Goal: Task Accomplishment & Management: Complete application form

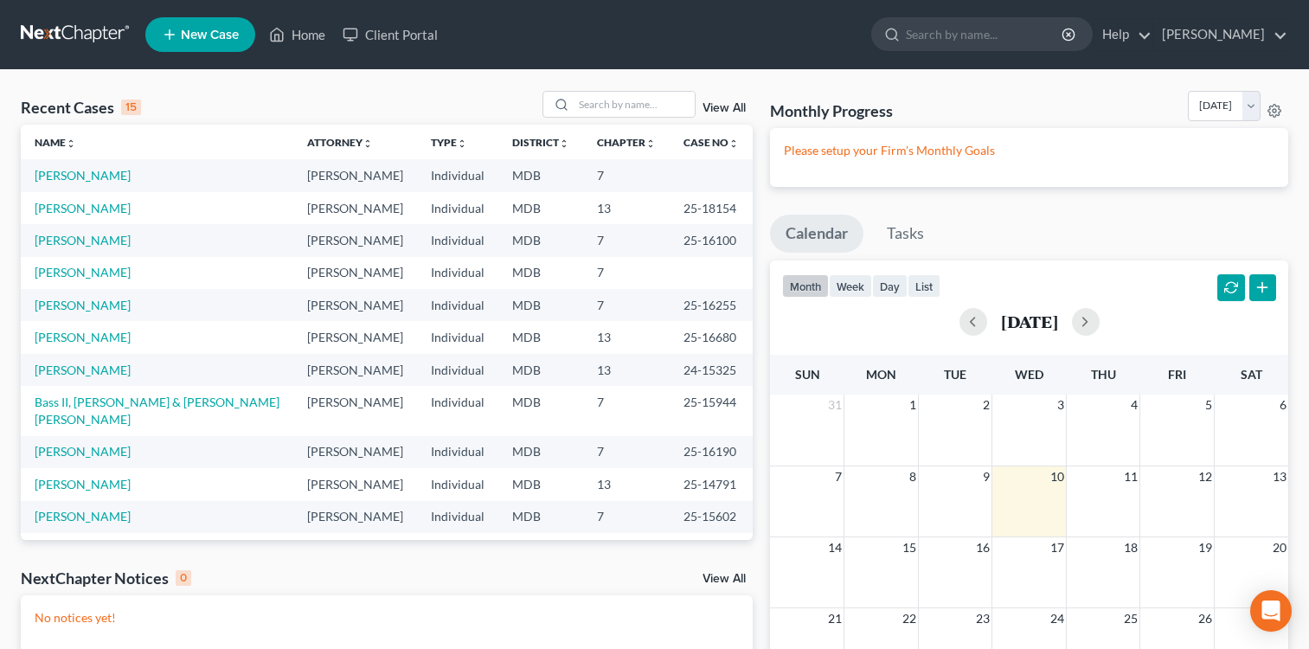
click at [200, 29] on span "New Case" at bounding box center [210, 35] width 58 height 13
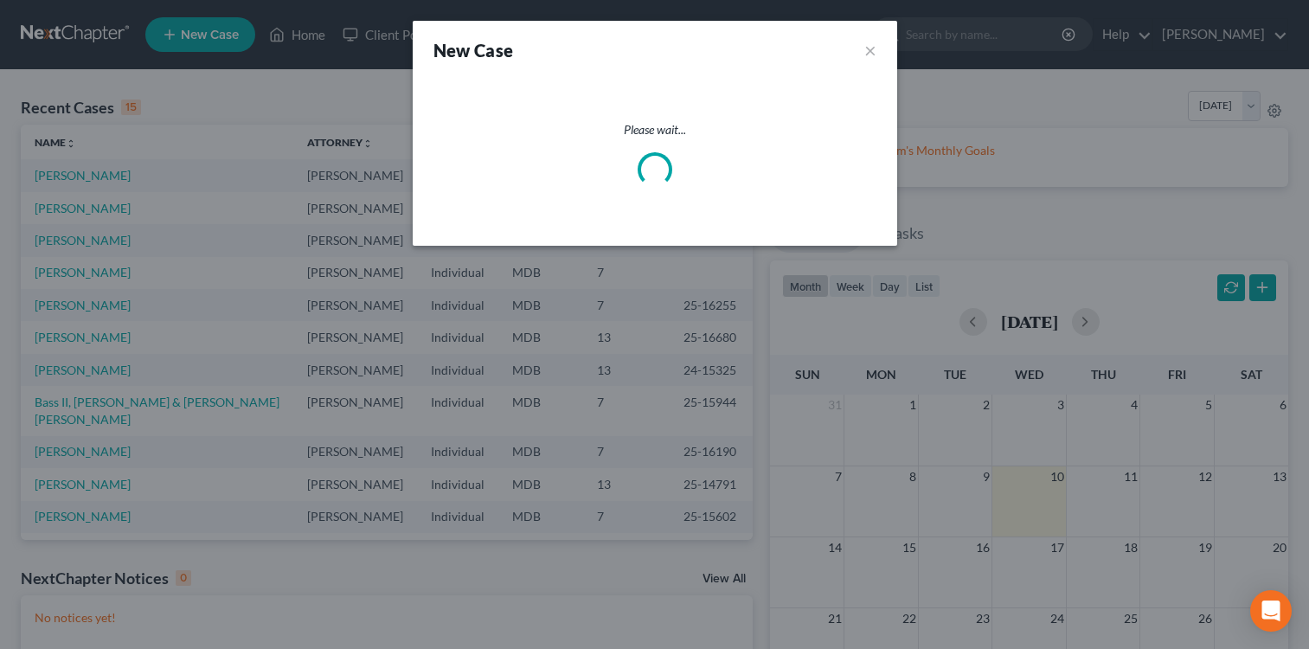
select select "38"
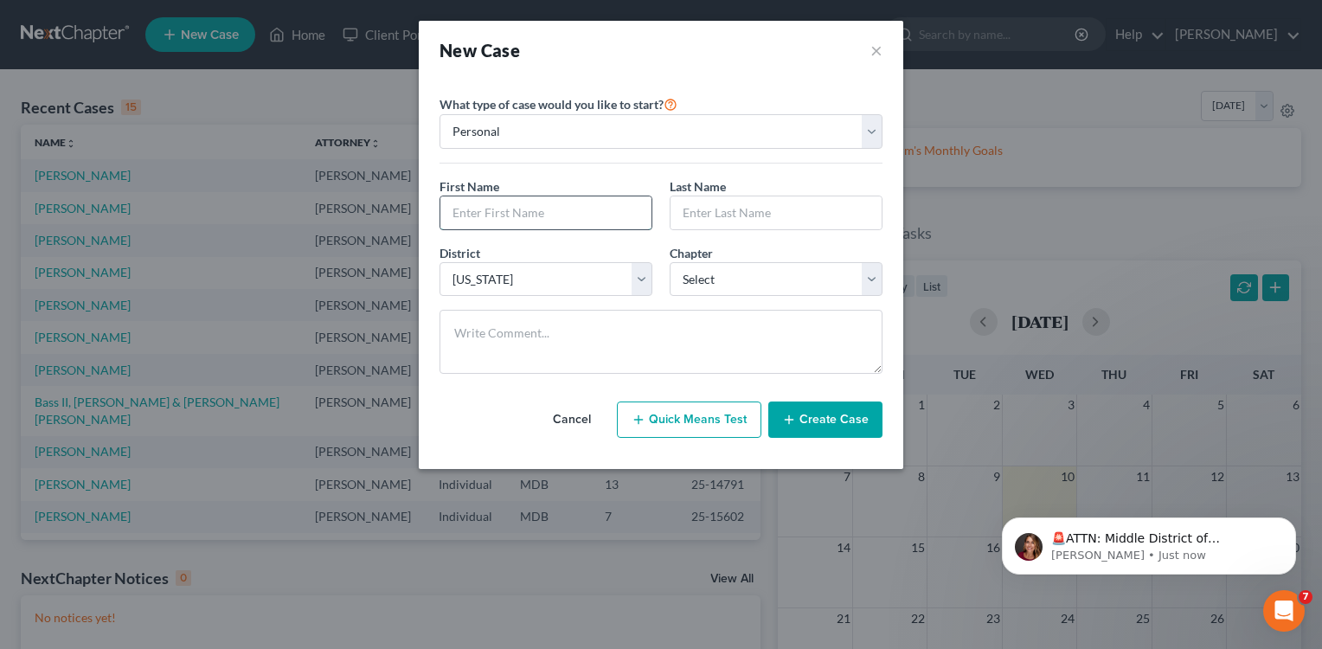
click at [567, 201] on input "text" at bounding box center [545, 212] width 211 height 33
type input "[PERSON_NAME]"
click at [731, 212] on input "text" at bounding box center [775, 212] width 211 height 33
type input "[PERSON_NAME]"
click at [875, 279] on select "Select 7 11 12 13" at bounding box center [776, 279] width 213 height 35
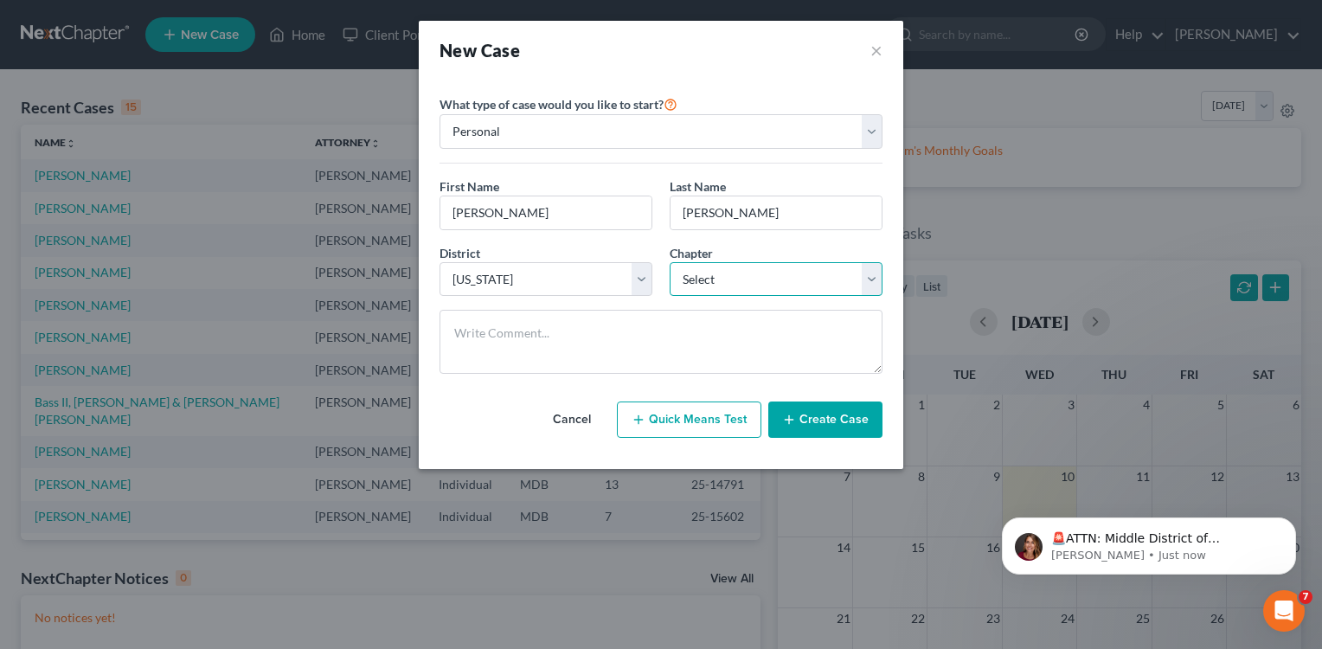
select select "0"
click at [670, 262] on select "Select 7 11 12 13" at bounding box center [776, 279] width 213 height 35
click at [811, 407] on button "Create Case" at bounding box center [825, 419] width 114 height 36
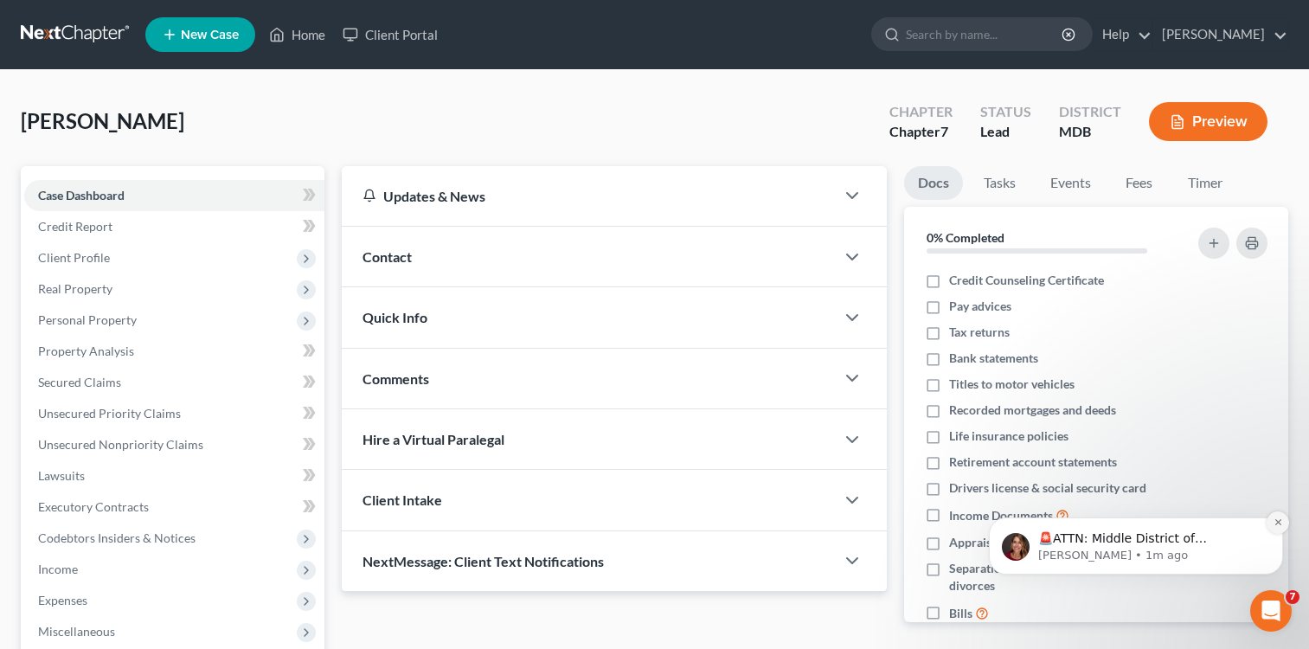
click at [1279, 520] on icon "Dismiss notification" at bounding box center [1278, 522] width 10 height 10
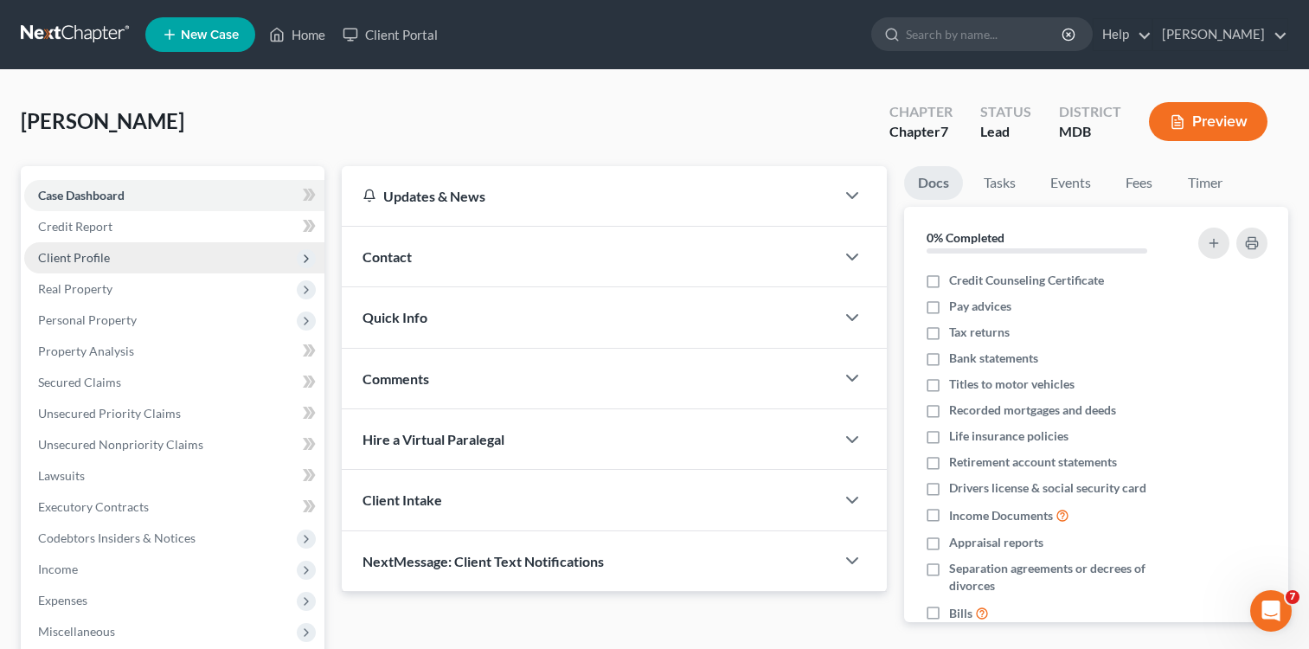
click at [83, 262] on span "Client Profile" at bounding box center [74, 257] width 72 height 15
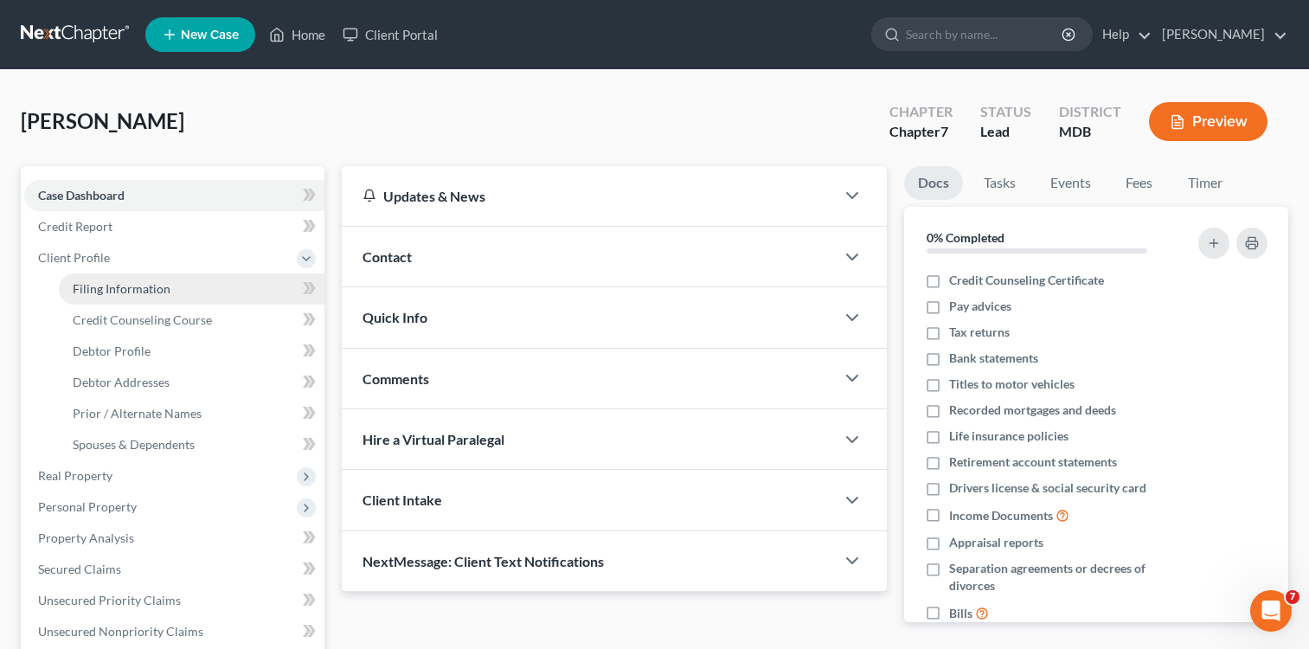
click at [148, 287] on span "Filing Information" at bounding box center [122, 288] width 98 height 15
select select "1"
select select "0"
select select "38"
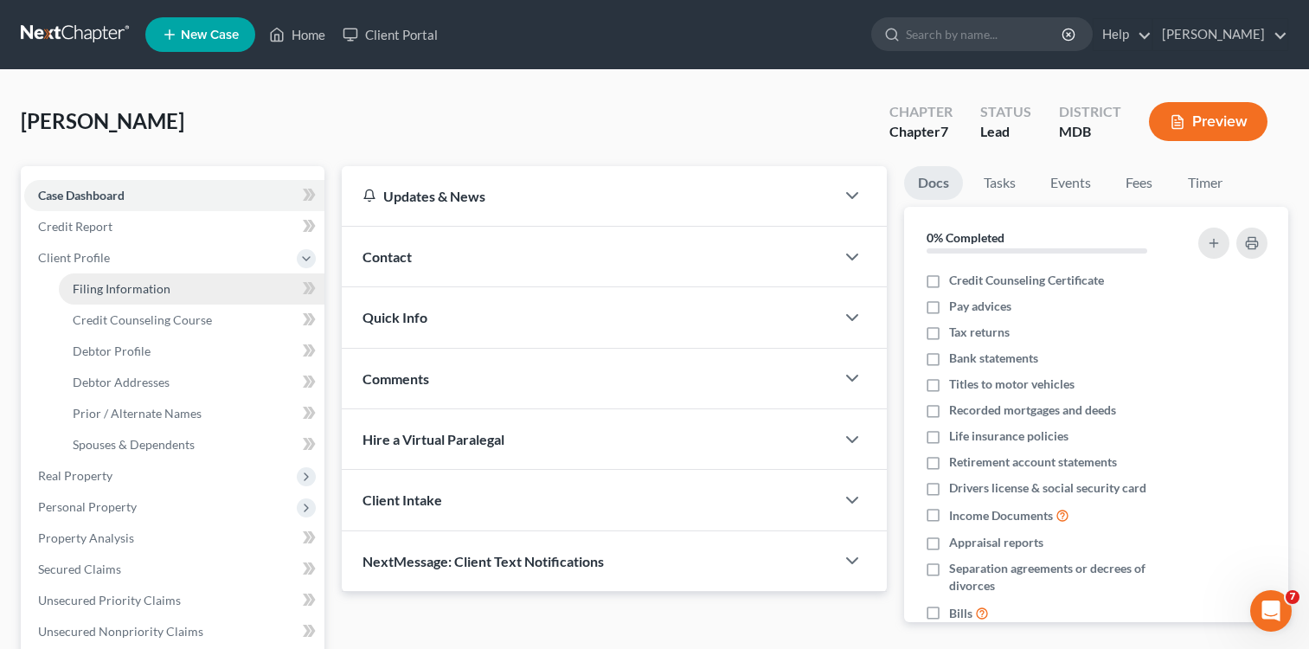
select select "0"
select select "21"
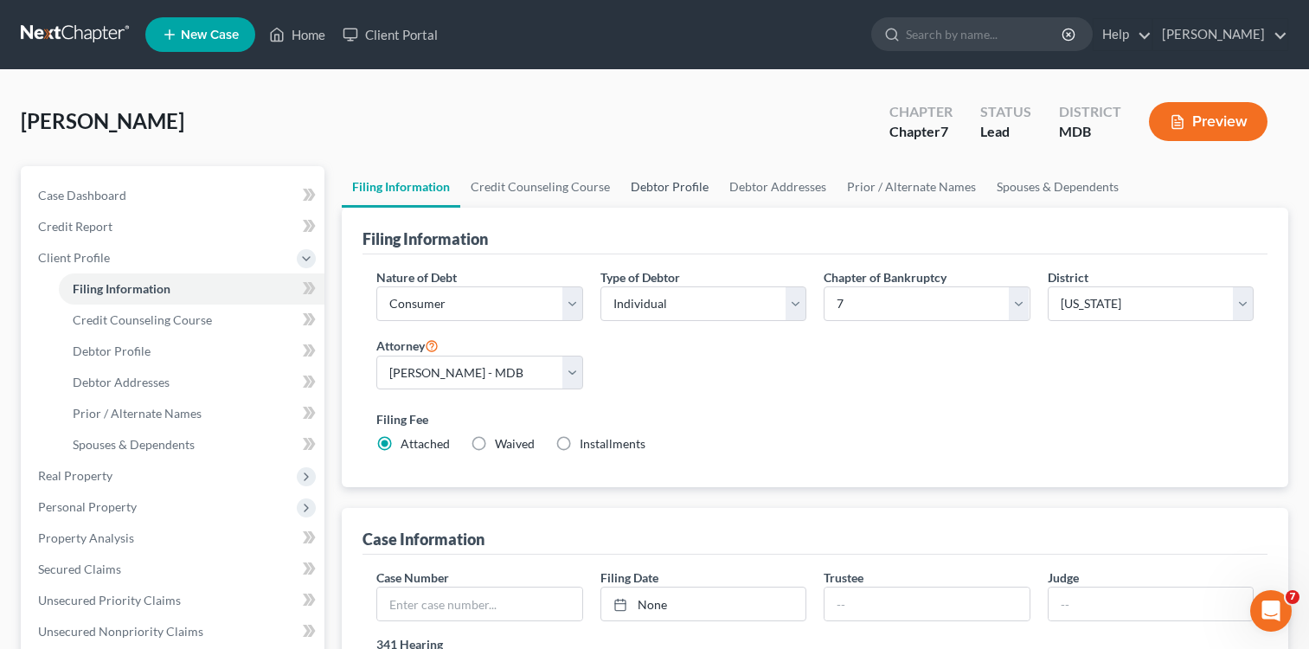
click at [654, 185] on link "Debtor Profile" at bounding box center [669, 187] width 99 height 42
select select "0"
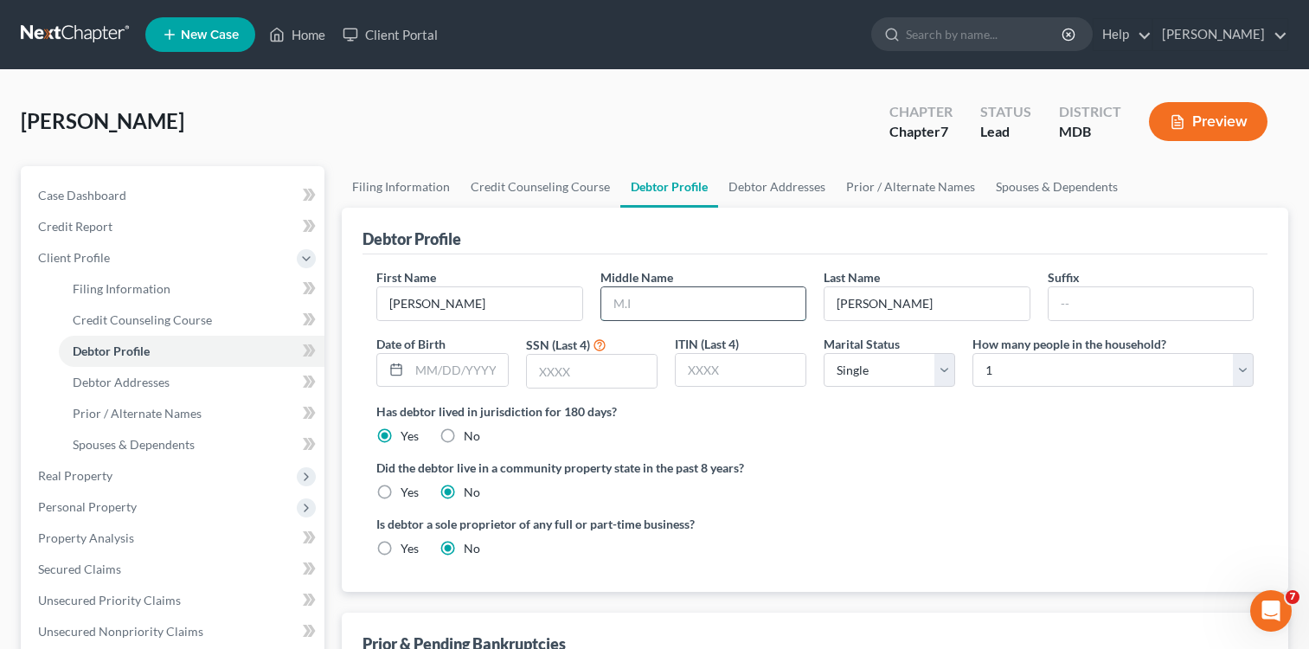
click at [620, 311] on input "text" at bounding box center [703, 303] width 204 height 33
type input "A."
click at [537, 374] on input "text" at bounding box center [592, 371] width 130 height 33
type input "0828"
click at [777, 188] on link "Debtor Addresses" at bounding box center [777, 187] width 118 height 42
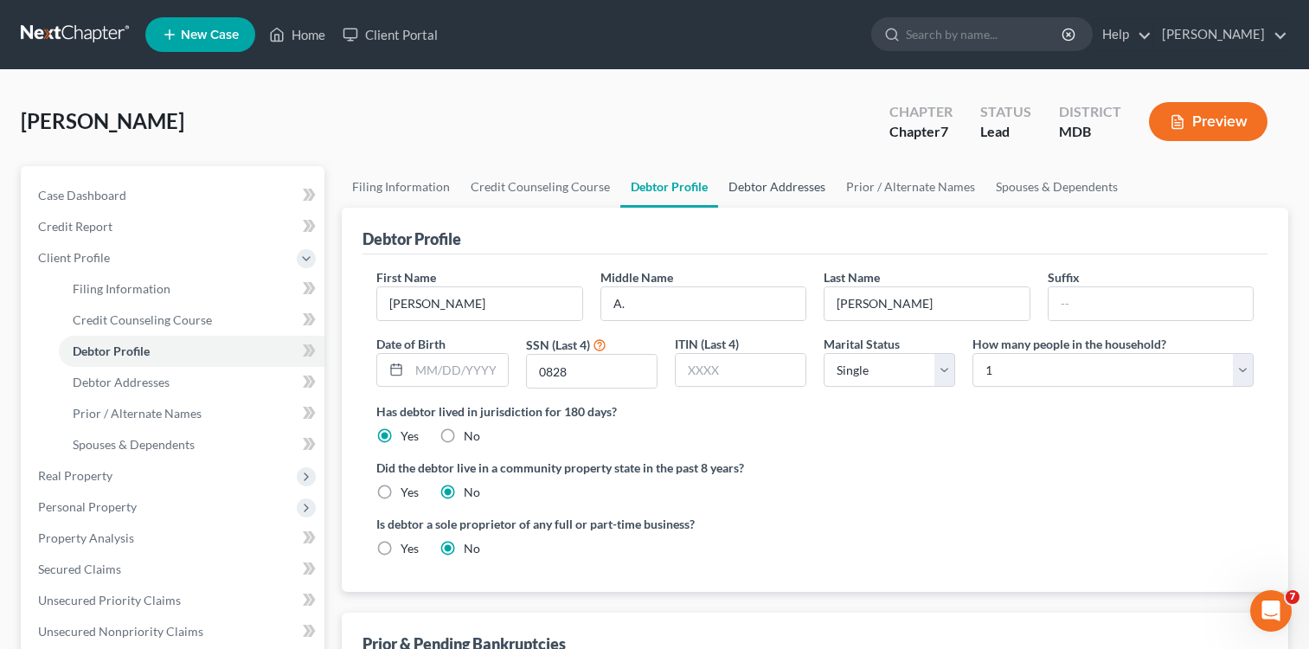
select select "0"
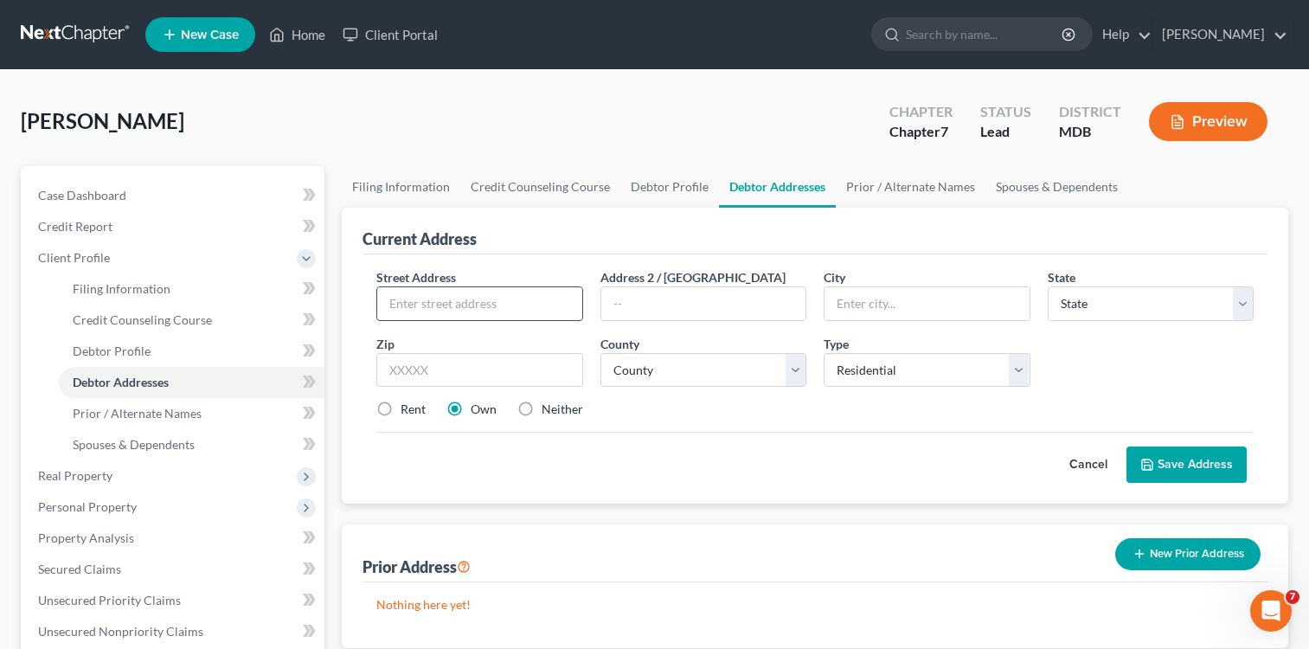
click at [468, 305] on input "text" at bounding box center [479, 303] width 204 height 33
click at [691, 309] on input "text" at bounding box center [703, 303] width 204 height 33
drag, startPoint x: 509, startPoint y: 298, endPoint x: 517, endPoint y: 297, distance: 8.8
click at [514, 297] on input "15620 Marathon Circle" at bounding box center [479, 303] width 204 height 33
click at [511, 299] on input "15620 Marathon Circle" at bounding box center [479, 303] width 204 height 33
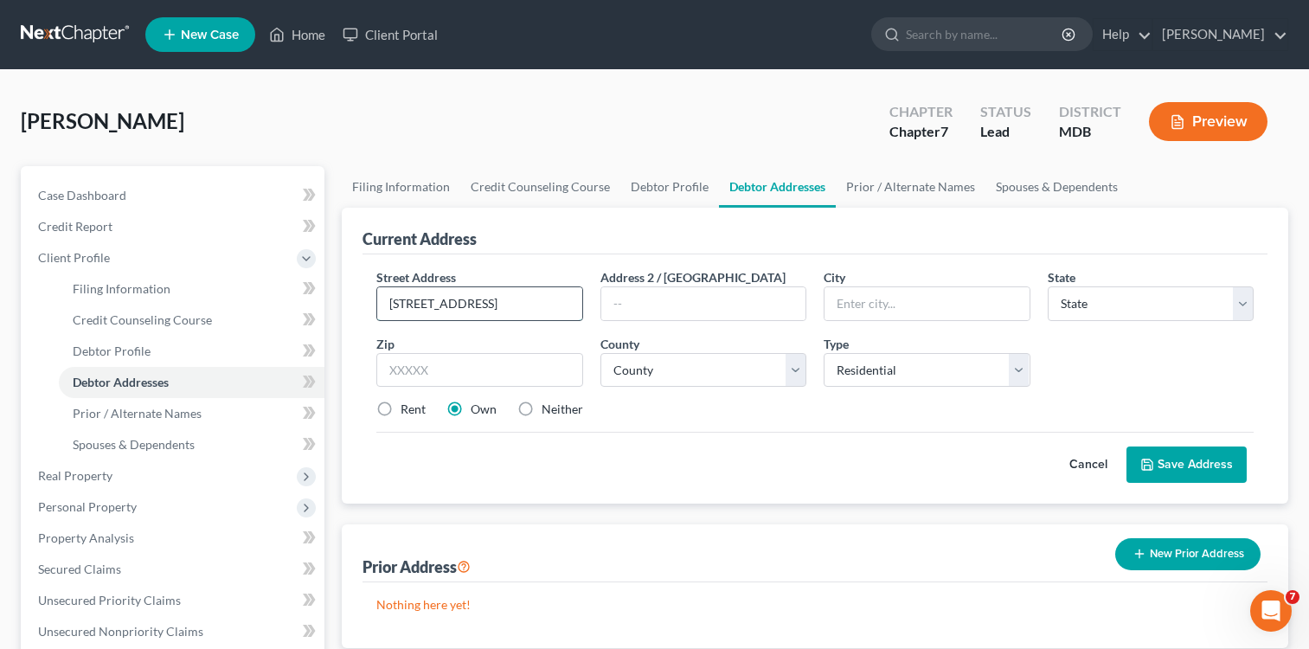
click at [514, 303] on input "[STREET_ADDRESS]" at bounding box center [479, 303] width 204 height 33
type input "[STREET_ADDRESS]"
click at [845, 310] on input "text" at bounding box center [926, 303] width 204 height 33
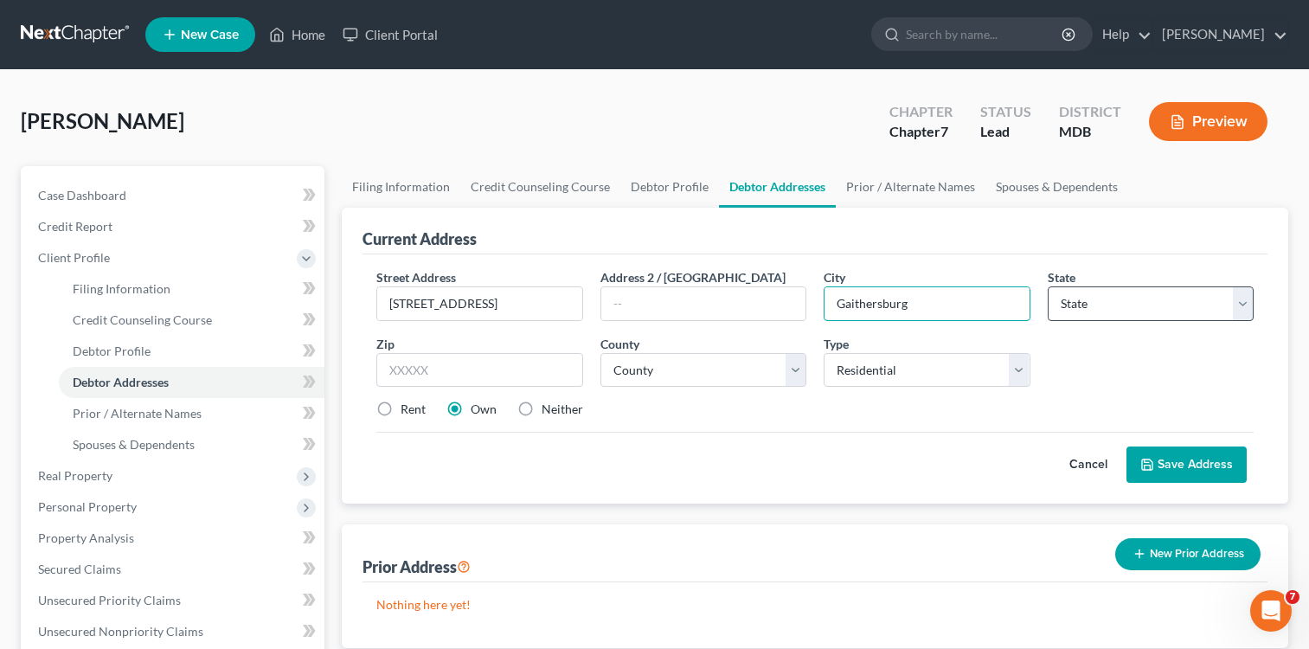
type input "Gaithersburg"
click at [1243, 300] on select "State [US_STATE] AK AR AZ CA CO CT DE DC [GEOGRAPHIC_DATA] [GEOGRAPHIC_DATA] GU…" at bounding box center [1151, 303] width 206 height 35
select select "21"
click at [1048, 286] on select "State [US_STATE] AK AR AZ CA CO CT DE DC [GEOGRAPHIC_DATA] [GEOGRAPHIC_DATA] GU…" at bounding box center [1151, 303] width 206 height 35
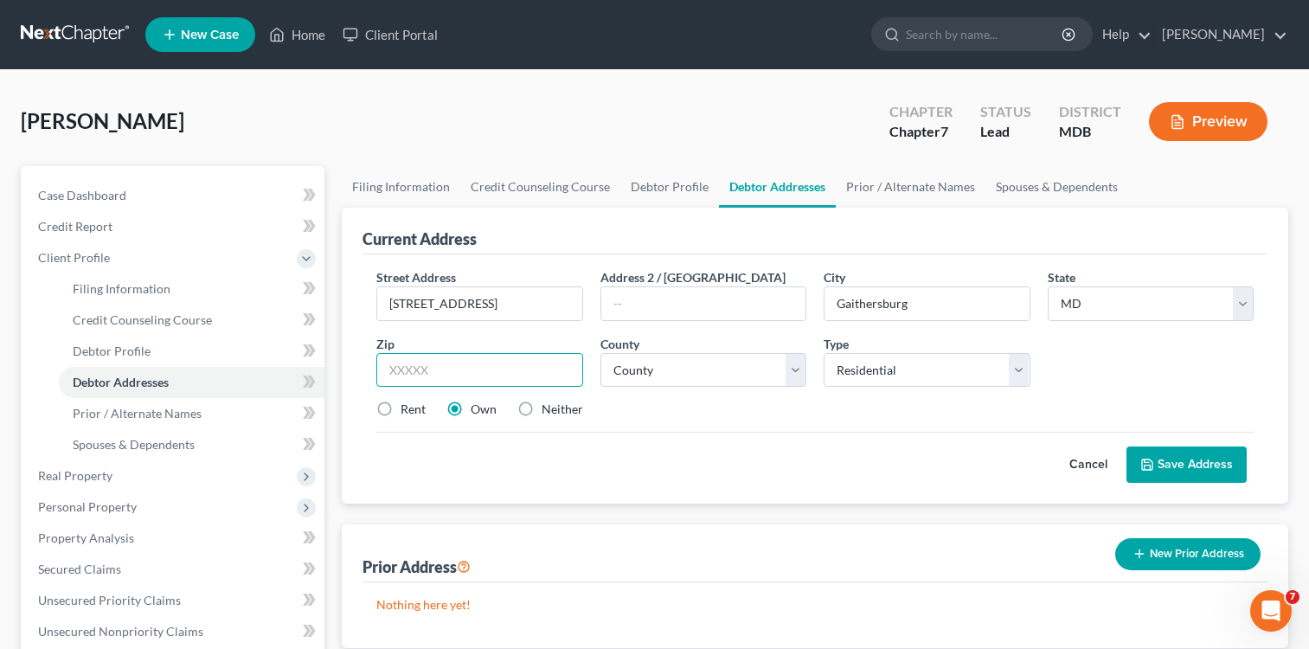
click at [450, 366] on input "text" at bounding box center [479, 370] width 206 height 35
type input "20878"
click at [401, 410] on label "Rent" at bounding box center [413, 409] width 25 height 17
click at [407, 410] on input "Rent" at bounding box center [412, 406] width 11 height 11
radio input "true"
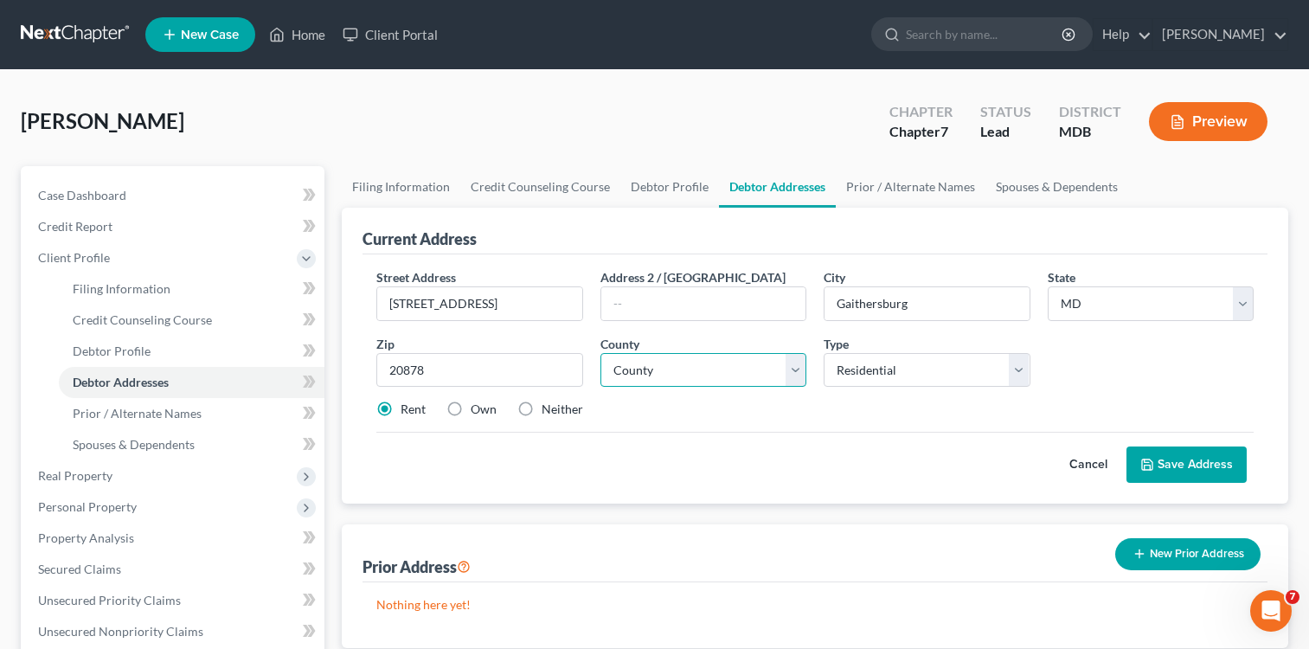
click at [792, 369] on select "County [GEOGRAPHIC_DATA] [GEOGRAPHIC_DATA] [GEOGRAPHIC_DATA] [GEOGRAPHIC_DATA] …" at bounding box center [703, 370] width 206 height 35
select select "15"
click at [600, 353] on select "County [GEOGRAPHIC_DATA] [GEOGRAPHIC_DATA] [GEOGRAPHIC_DATA] [GEOGRAPHIC_DATA] …" at bounding box center [703, 370] width 206 height 35
click at [1202, 459] on button "Save Address" at bounding box center [1186, 464] width 120 height 36
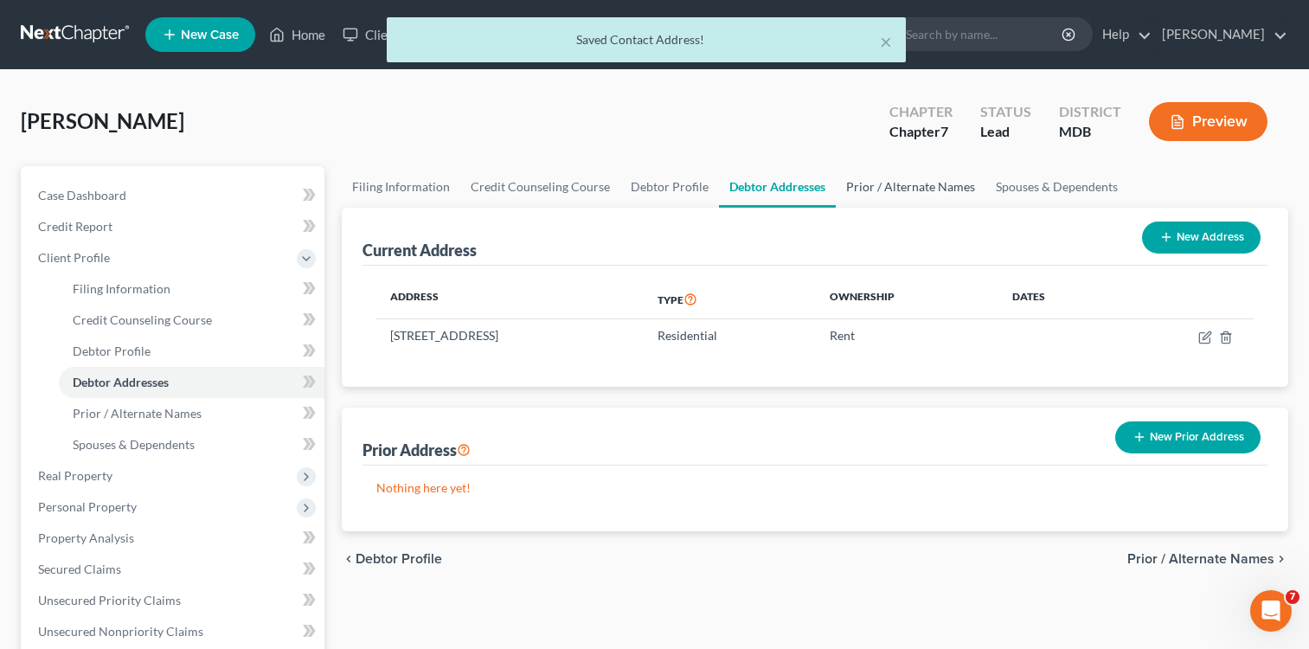
click at [919, 191] on link "Prior / Alternate Names" at bounding box center [911, 187] width 150 height 42
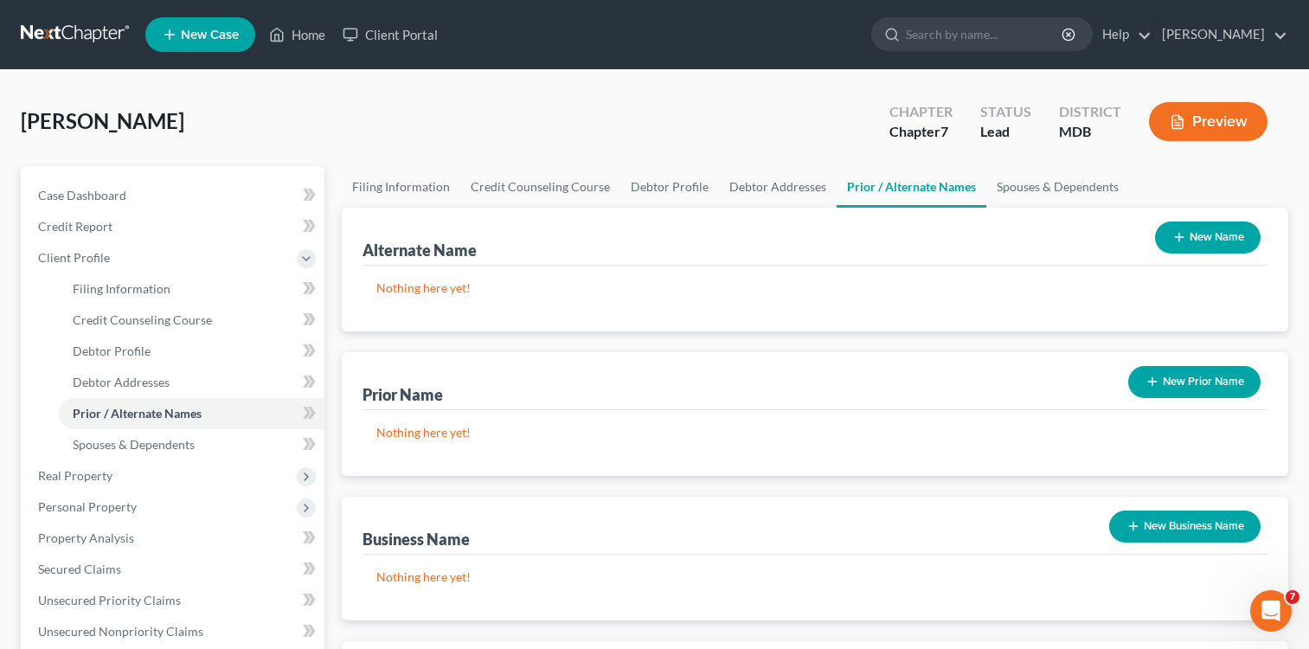
click at [1193, 233] on button "New Name" at bounding box center [1208, 237] width 106 height 32
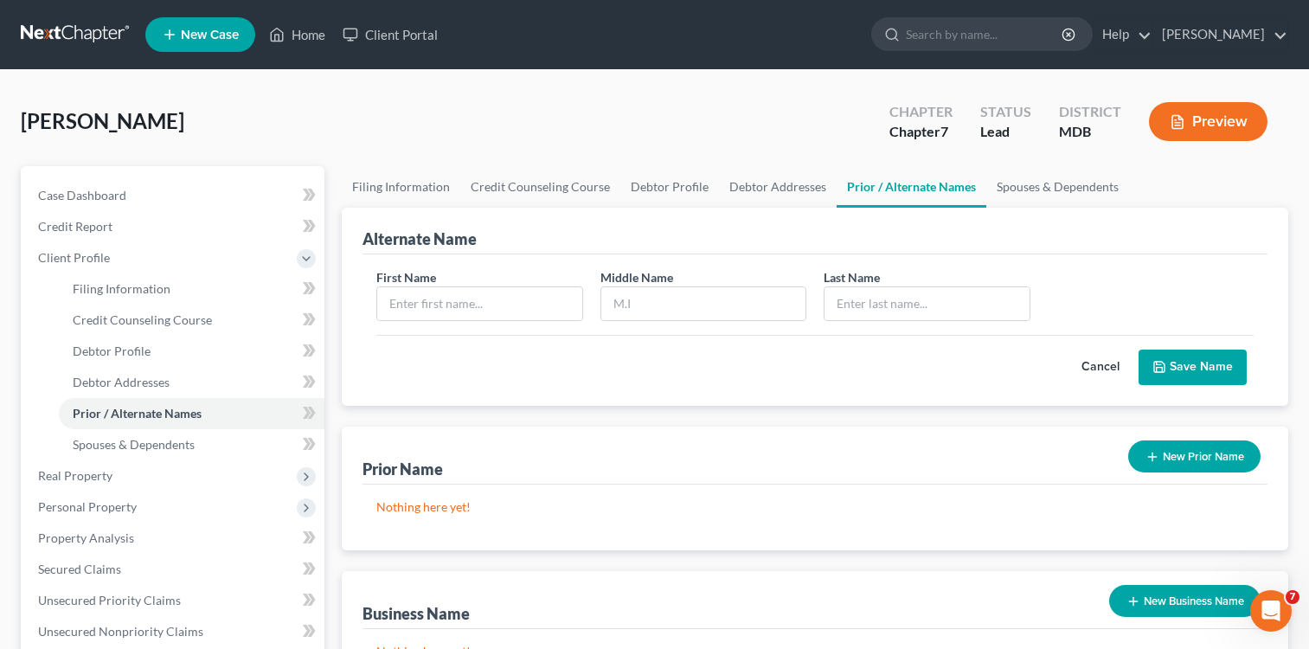
click at [590, 311] on div "First Name" at bounding box center [479, 294] width 223 height 53
click at [516, 316] on input "text" at bounding box center [479, 303] width 204 height 33
type input "[PERSON_NAME]"
drag, startPoint x: 890, startPoint y: 302, endPoint x: 880, endPoint y: 312, distance: 14.7
click at [880, 311] on input "text" at bounding box center [926, 303] width 204 height 33
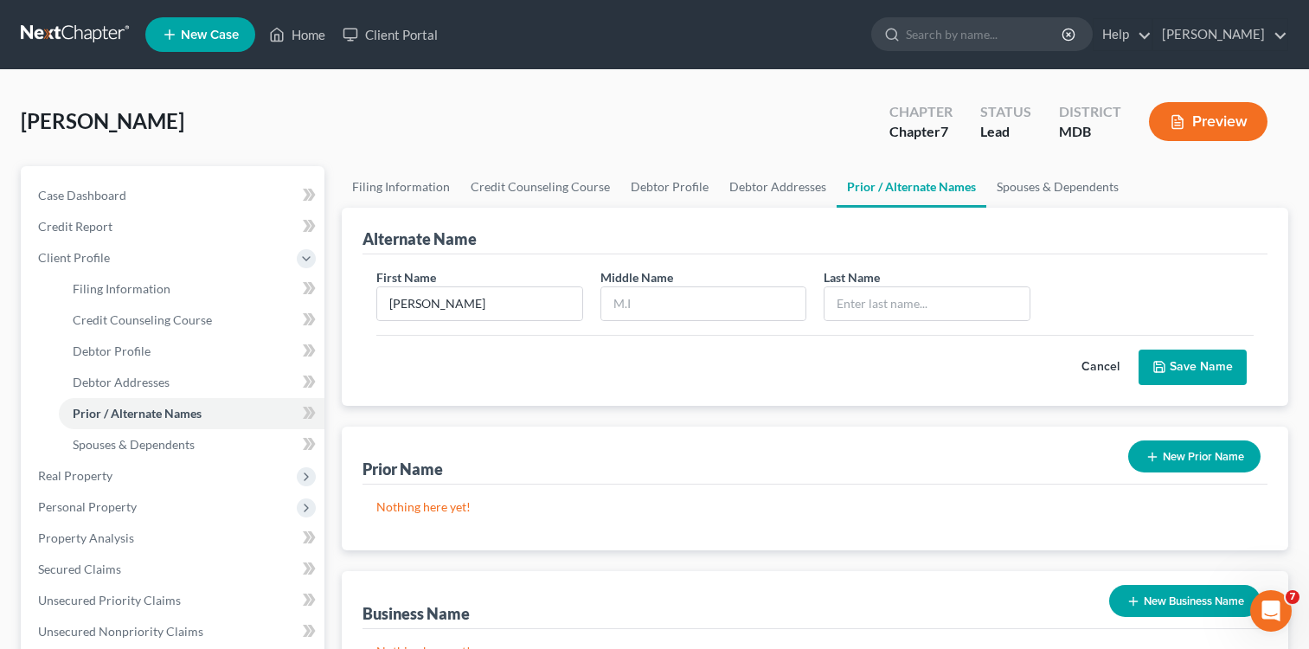
click at [24, 161] on div "[PERSON_NAME] Upgraded Chapter Chapter 7 Status Lead District MDB Preview" at bounding box center [654, 128] width 1267 height 75
click at [896, 195] on link "Prior / Alternate Names" at bounding box center [911, 187] width 150 height 42
drag, startPoint x: 860, startPoint y: 313, endPoint x: 903, endPoint y: 323, distance: 44.3
click at [862, 312] on input "text" at bounding box center [926, 303] width 204 height 33
type input "Kaibni"
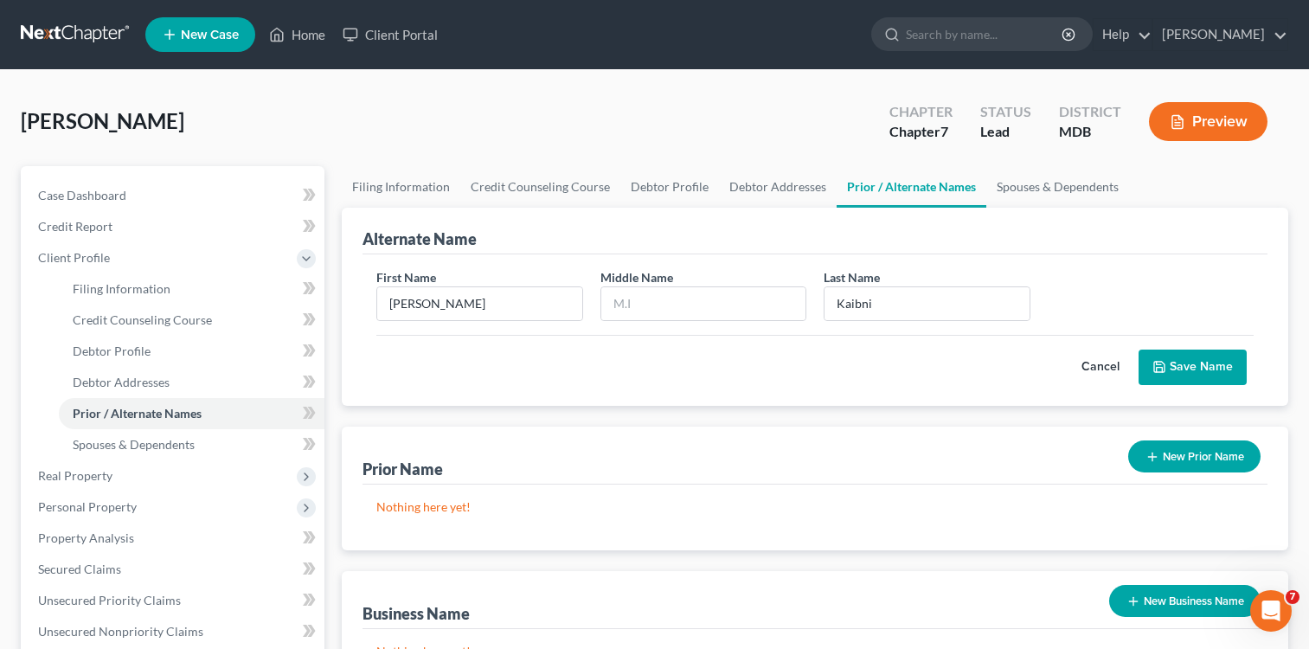
click at [1206, 366] on button "Save Name" at bounding box center [1192, 367] width 108 height 36
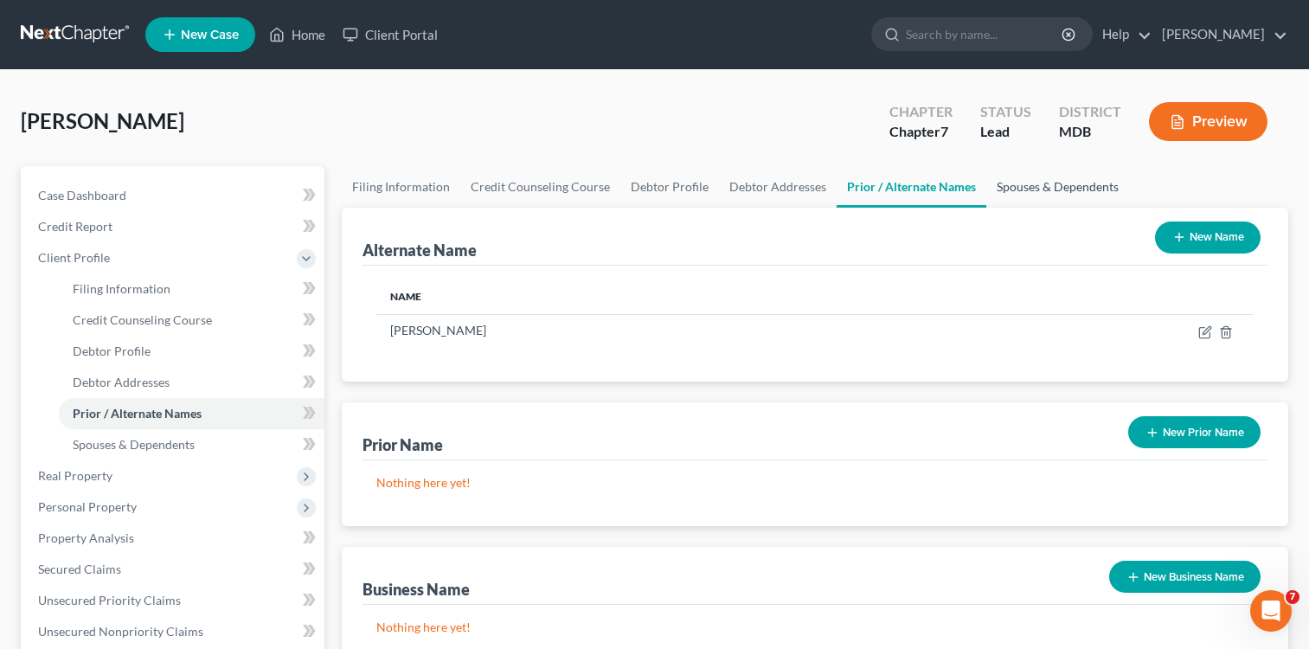
click at [1030, 183] on link "Spouses & Dependents" at bounding box center [1057, 187] width 143 height 42
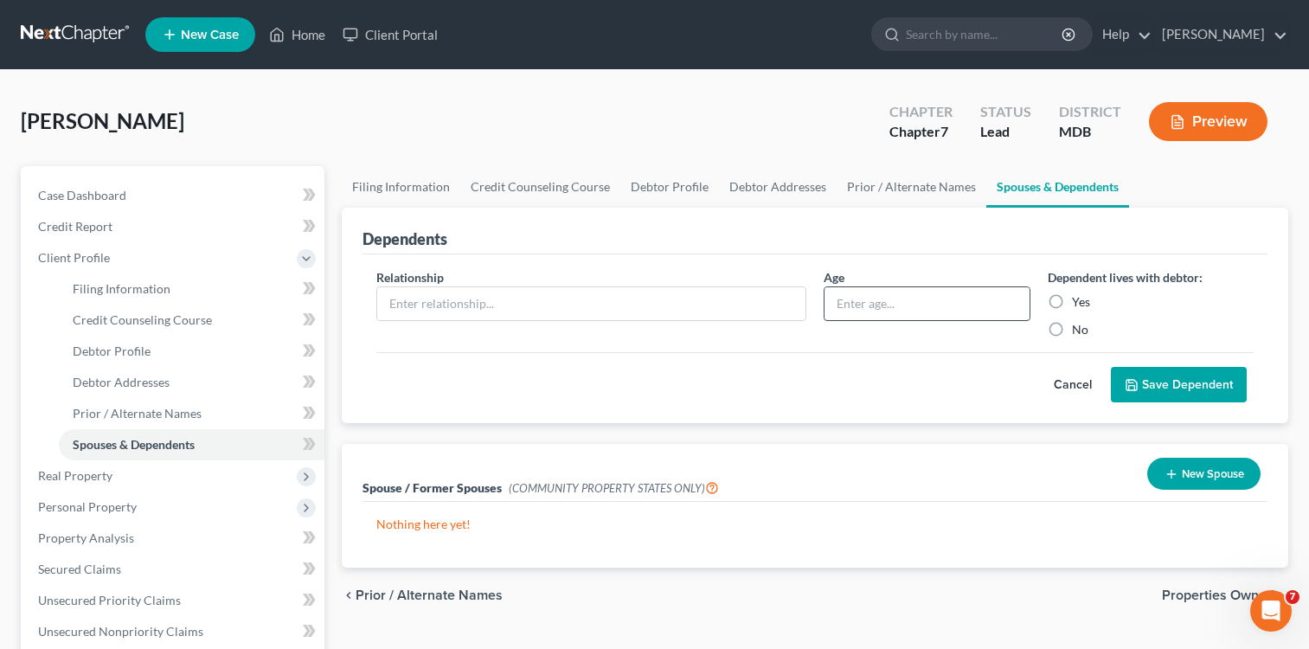
click at [867, 302] on input "text" at bounding box center [926, 303] width 204 height 33
click at [749, 308] on input "text" at bounding box center [591, 303] width 428 height 33
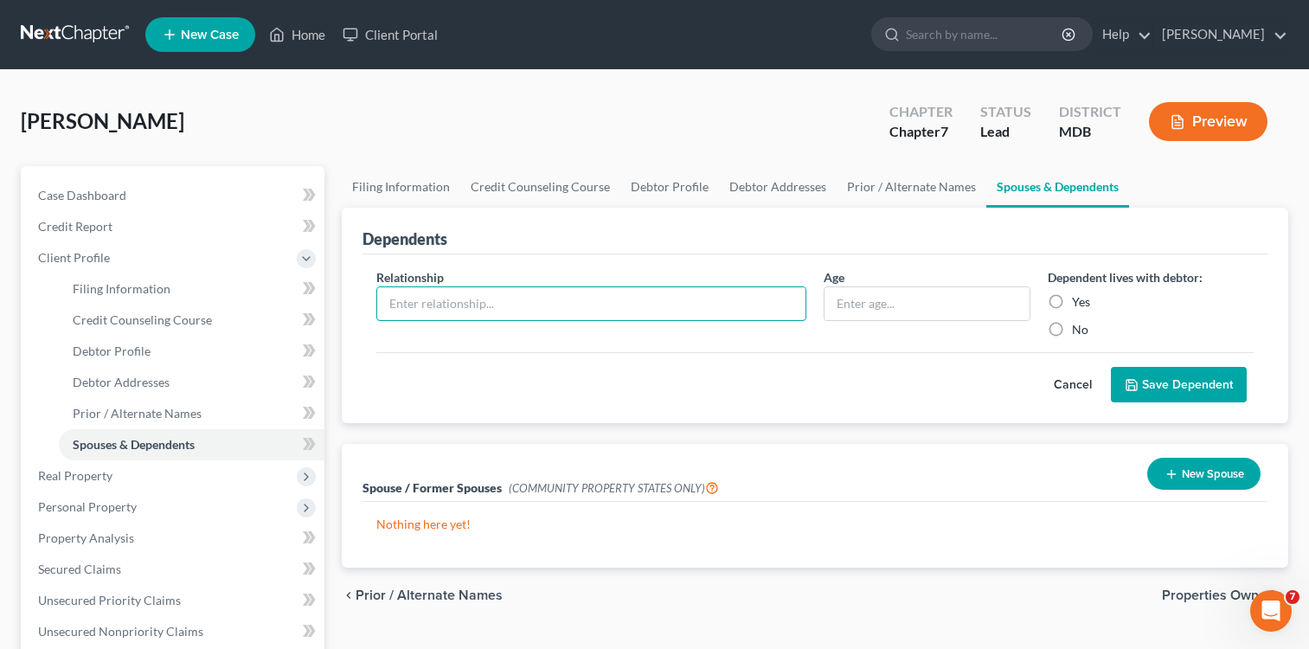
type input "Son"
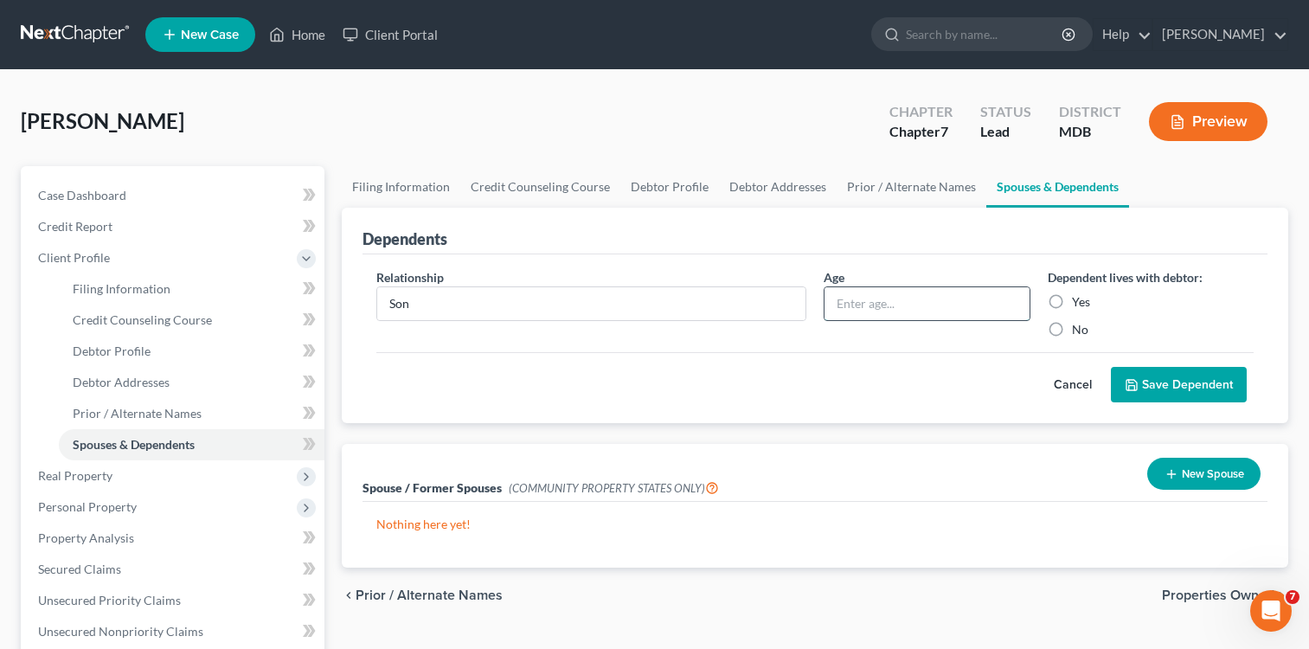
click at [944, 299] on input "text" at bounding box center [926, 303] width 204 height 33
type input "12"
click at [1072, 303] on label "Yes" at bounding box center [1081, 301] width 18 height 17
click at [1079, 303] on input "Yes" at bounding box center [1084, 298] width 11 height 11
radio input "true"
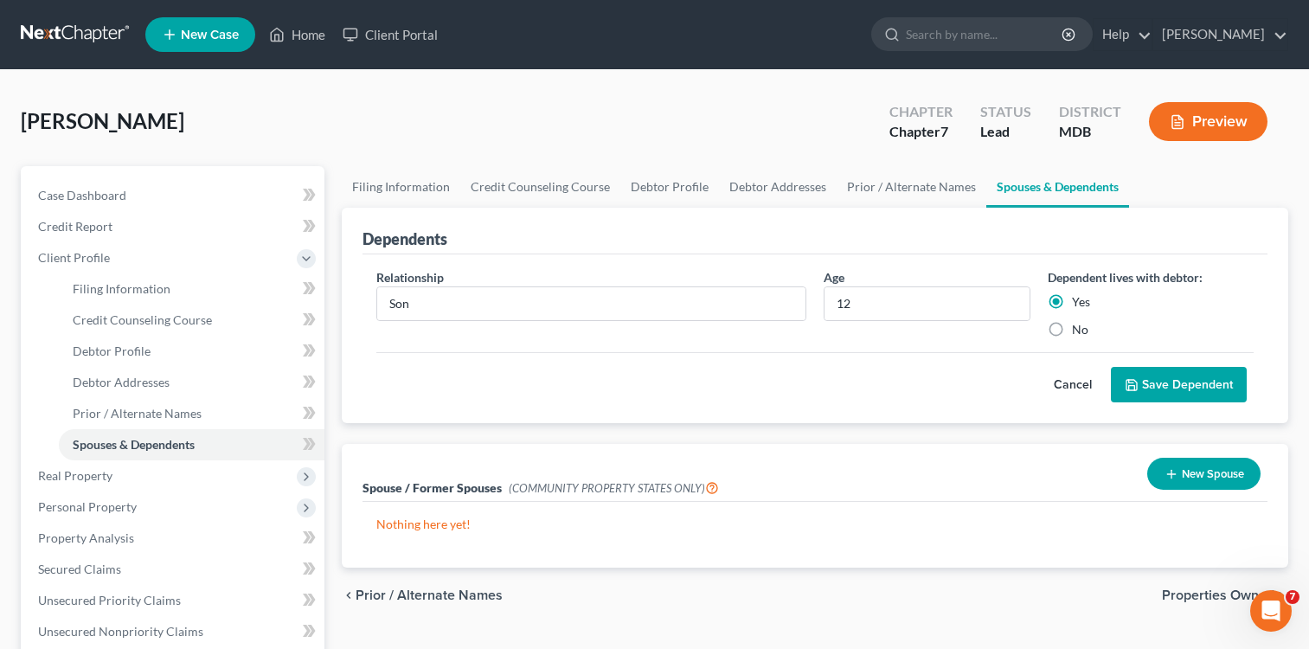
click at [1179, 382] on button "Save Dependent" at bounding box center [1179, 385] width 136 height 36
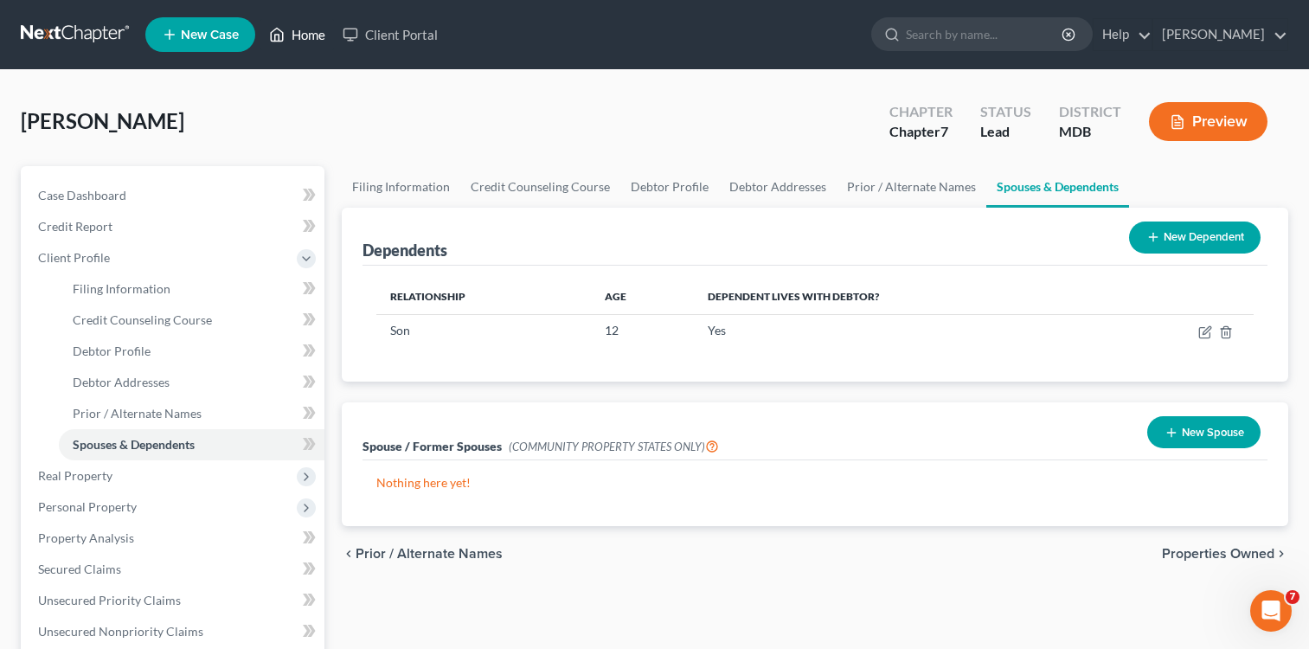
click at [306, 33] on link "Home" at bounding box center [297, 34] width 74 height 31
